Goal: Task Accomplishment & Management: Manage account settings

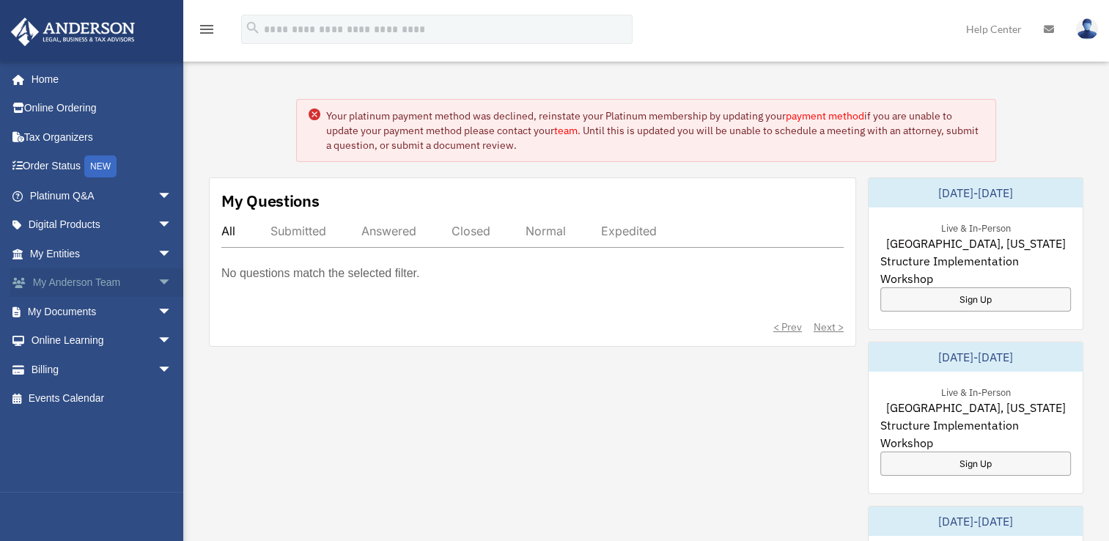
click at [131, 289] on link "My Anderson Team arrow_drop_down" at bounding box center [102, 282] width 184 height 29
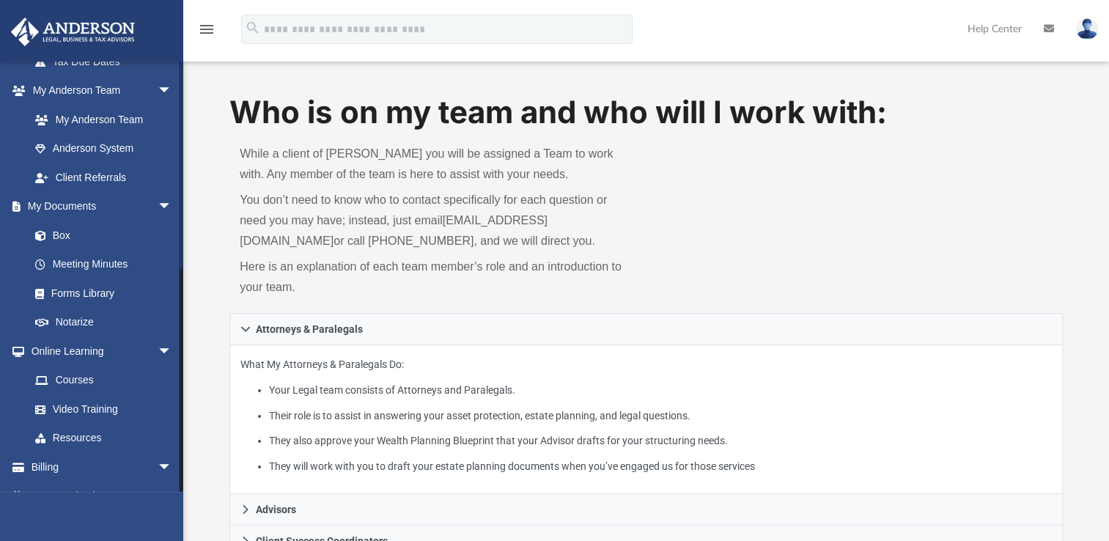
scroll to position [387, 0]
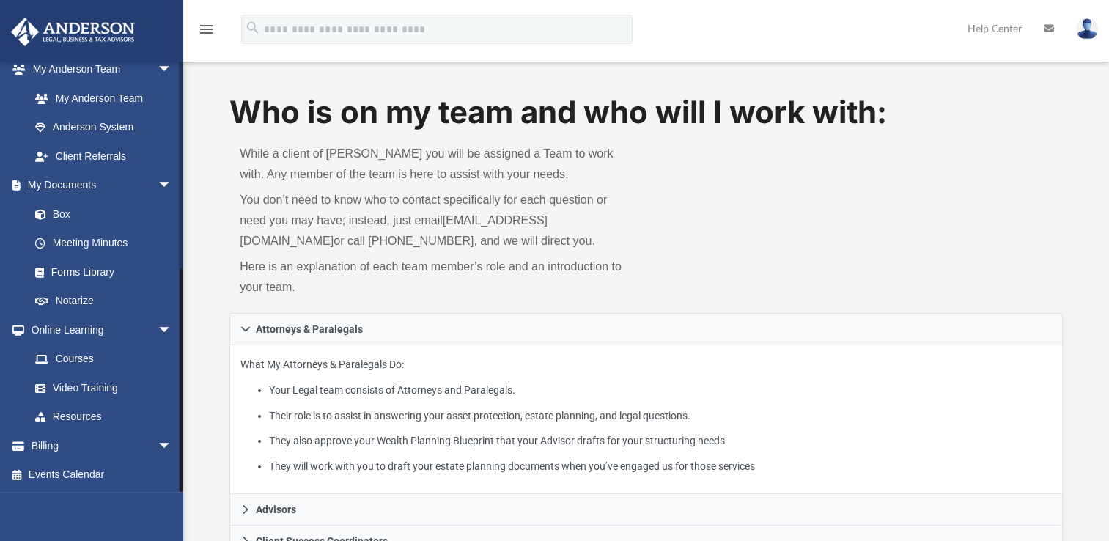
drag, startPoint x: 179, startPoint y: 283, endPoint x: 186, endPoint y: 503, distance: 220.1
click at [133, 444] on link "Billing arrow_drop_down" at bounding box center [102, 445] width 184 height 29
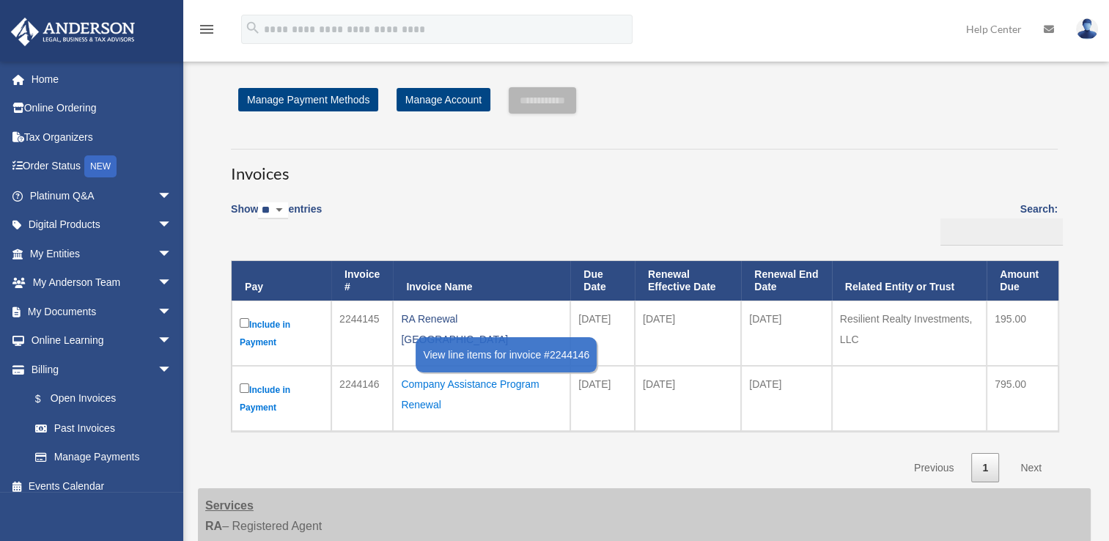
click at [454, 392] on div "Company Assistance Program Renewal" at bounding box center [481, 394] width 161 height 41
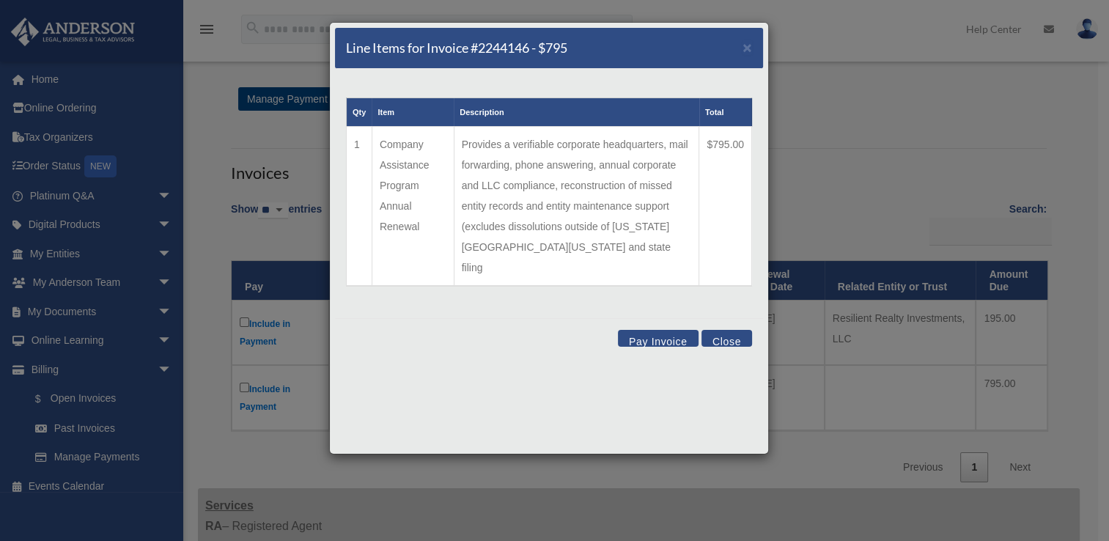
click at [735, 330] on button "Close" at bounding box center [727, 338] width 51 height 17
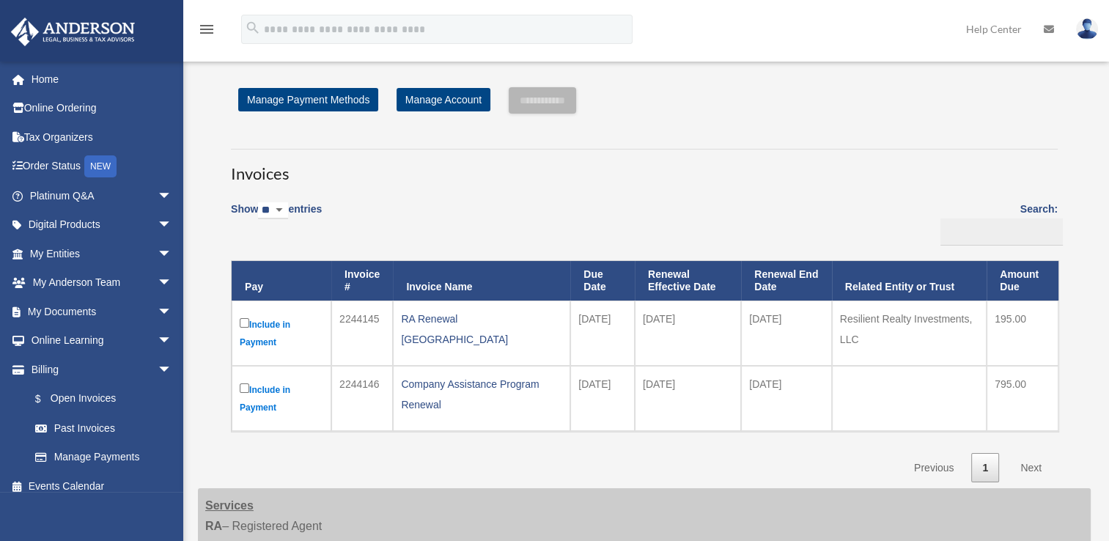
click at [1088, 25] on img at bounding box center [1087, 28] width 22 height 21
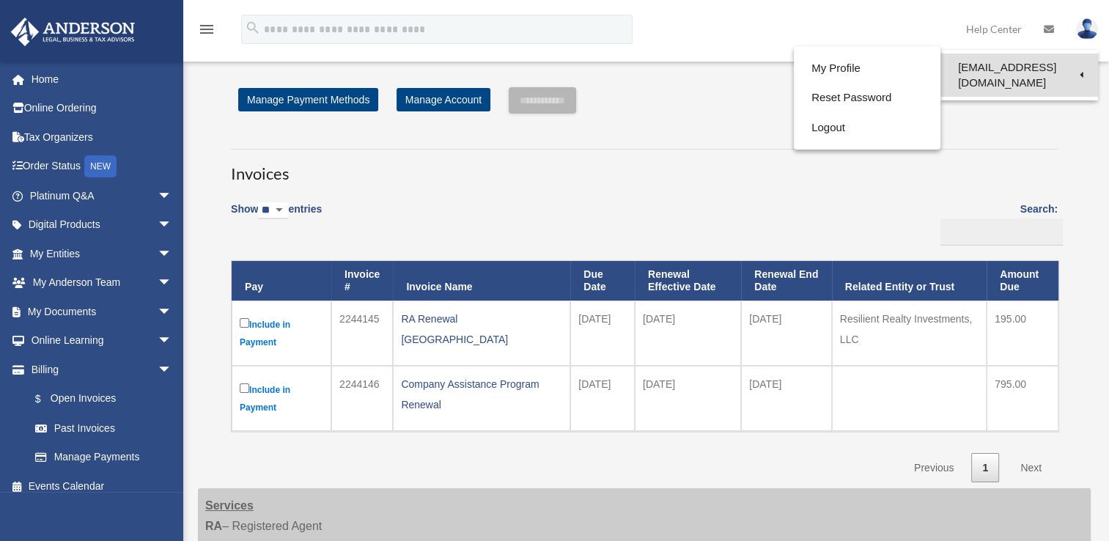
click at [1003, 62] on link "[EMAIL_ADDRESS][DOMAIN_NAME]" at bounding box center [1020, 75] width 158 height 43
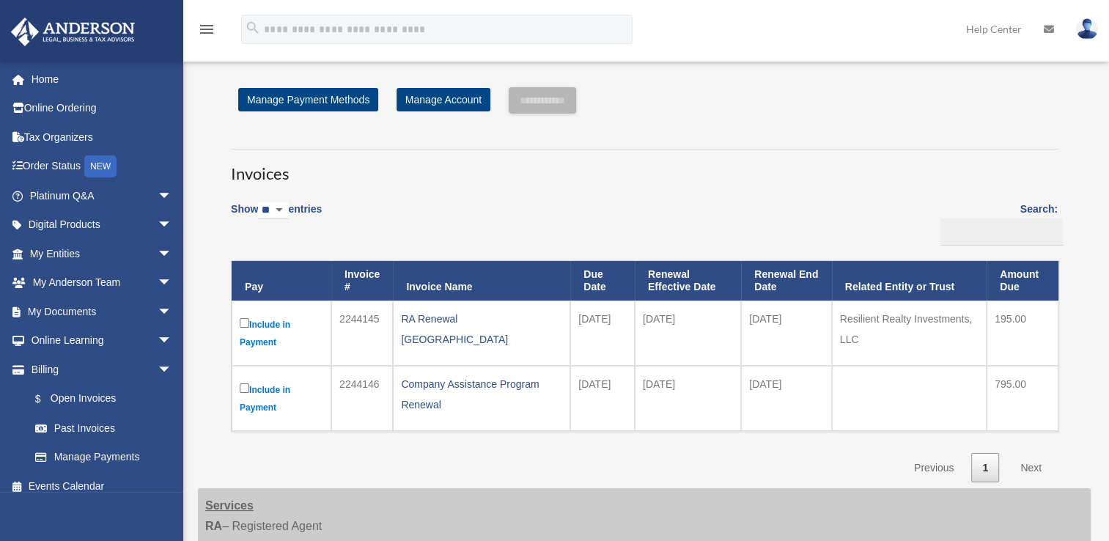
click at [1079, 28] on img at bounding box center [1087, 28] width 22 height 21
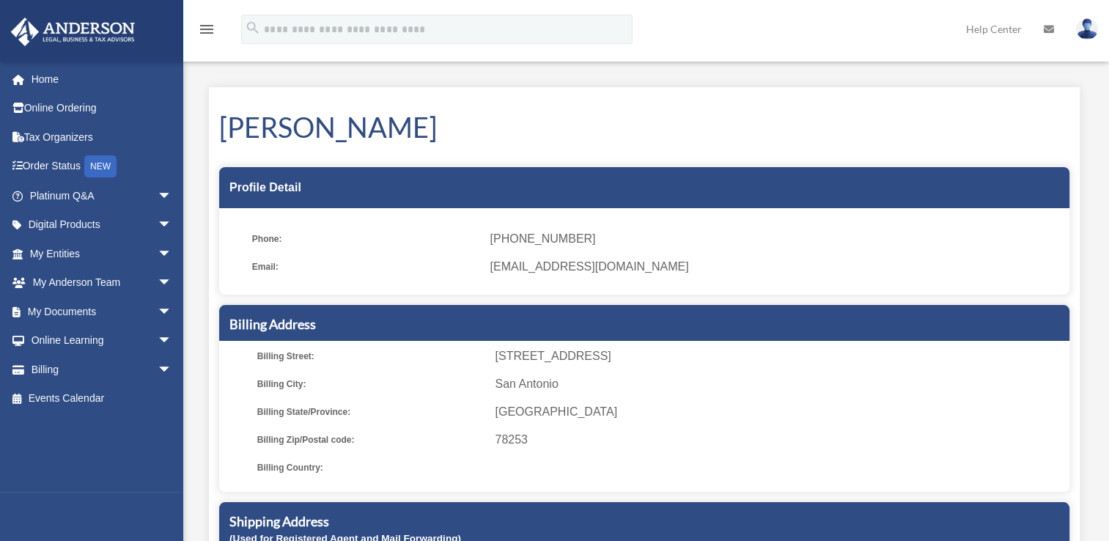
click at [1098, 31] on link at bounding box center [1087, 28] width 44 height 65
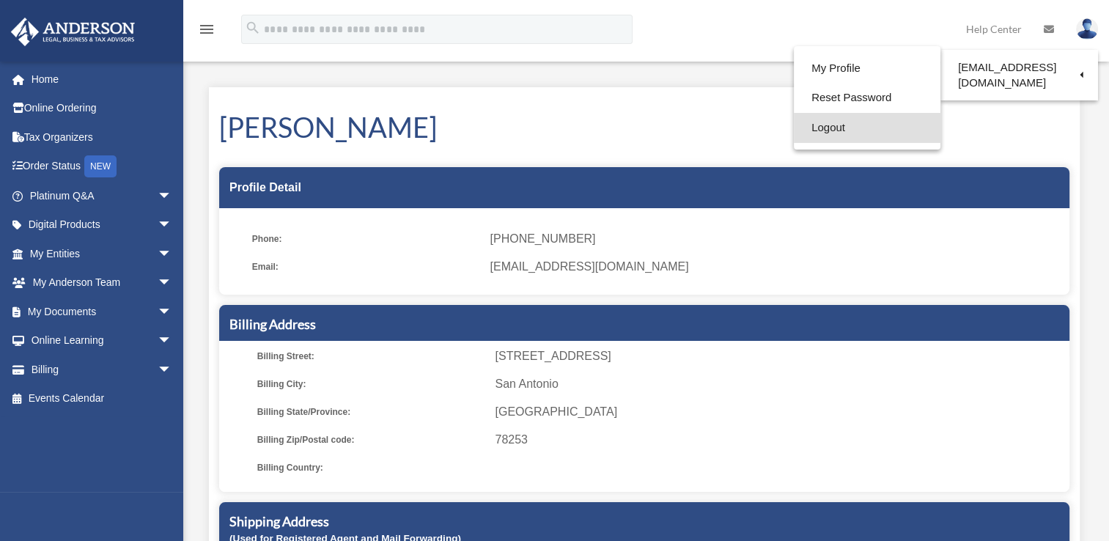
click at [880, 125] on link "Logout" at bounding box center [867, 128] width 147 height 30
